Goal: Browse casually

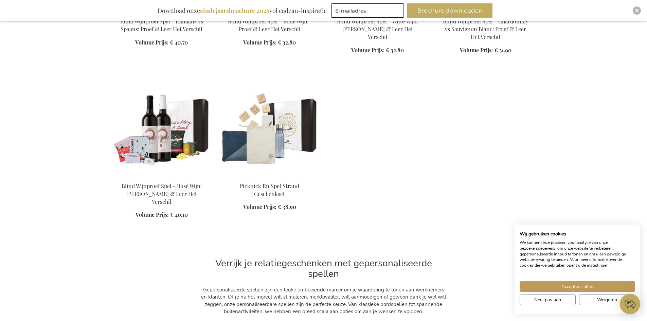
scroll to position [714, 0]
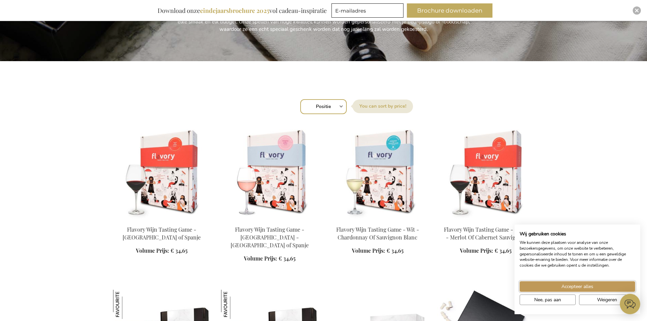
click at [571, 284] on span "Accepteer alles" at bounding box center [578, 286] width 32 height 7
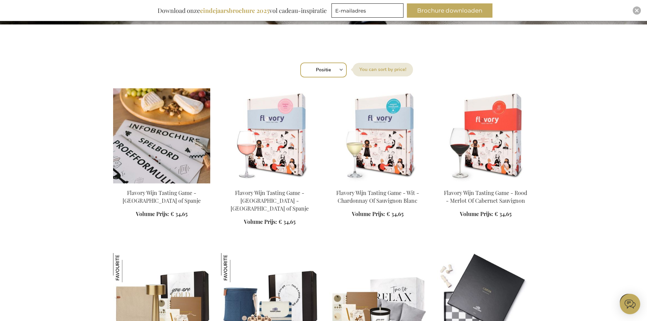
scroll to position [204, 0]
